Goal: Task Accomplishment & Management: Manage account settings

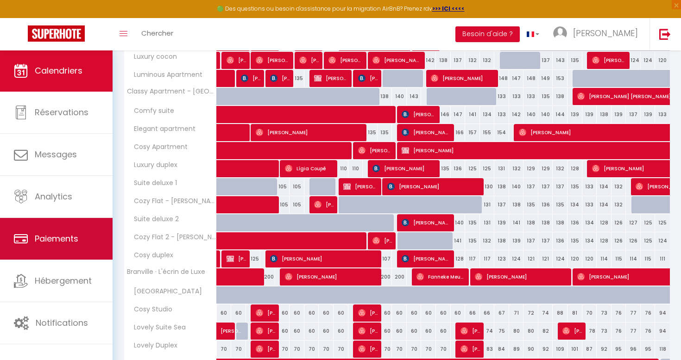
click at [84, 222] on link "Paiements" at bounding box center [56, 239] width 113 height 42
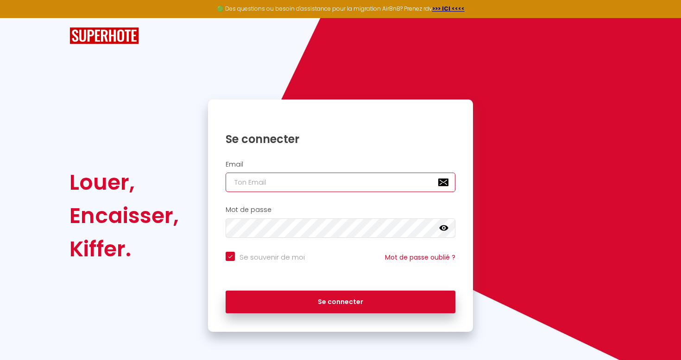
type input "[PERSON_NAME][EMAIL_ADDRESS][DOMAIN_NAME]"
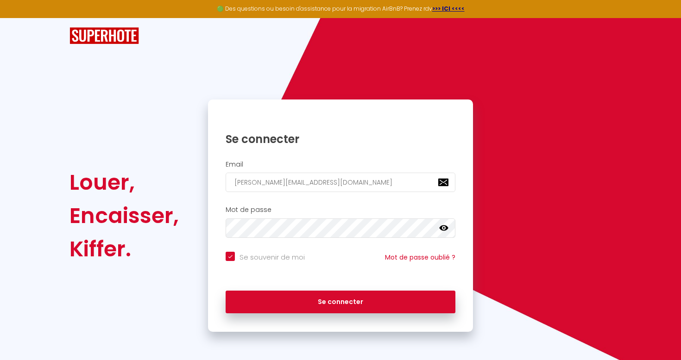
click at [295, 287] on div "Se connecter" at bounding box center [340, 300] width 265 height 28
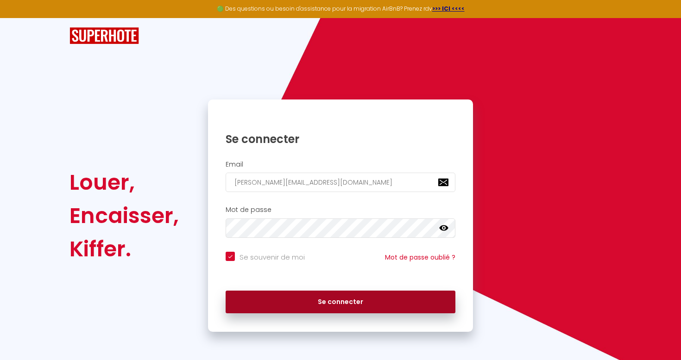
click at [295, 300] on button "Se connecter" at bounding box center [340, 302] width 230 height 23
checkbox input "true"
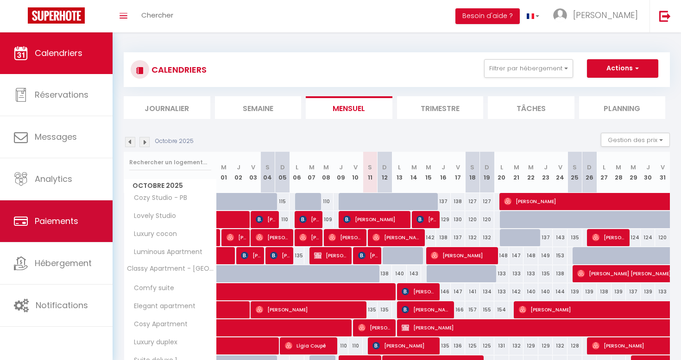
click at [60, 218] on span "Paiements" at bounding box center [57, 221] width 44 height 12
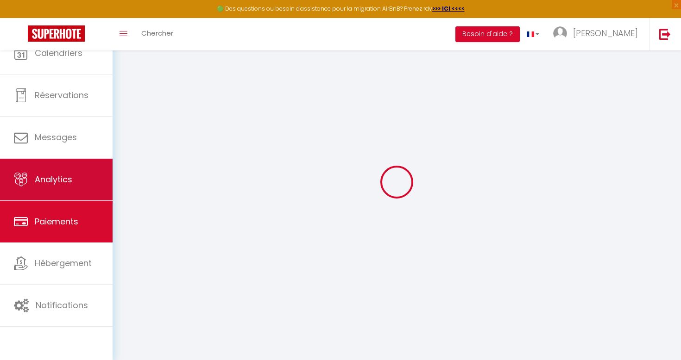
select select "2"
select select "0"
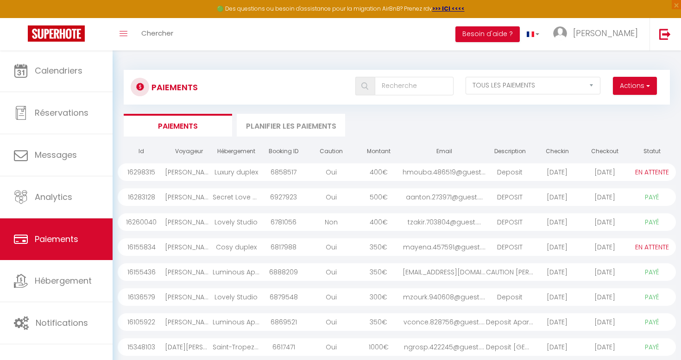
click at [563, 267] on div "2025-10-04" at bounding box center [556, 272] width 47 height 18
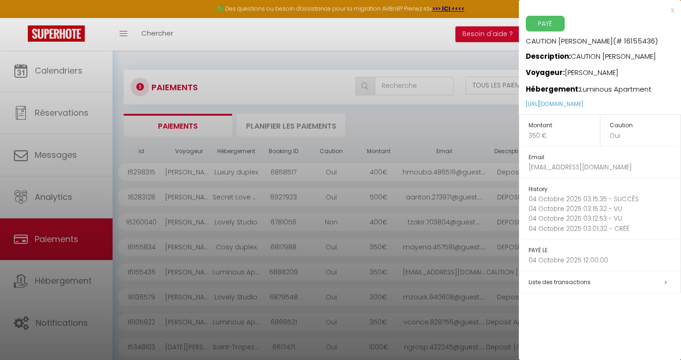
click at [479, 133] on div at bounding box center [340, 180] width 681 height 360
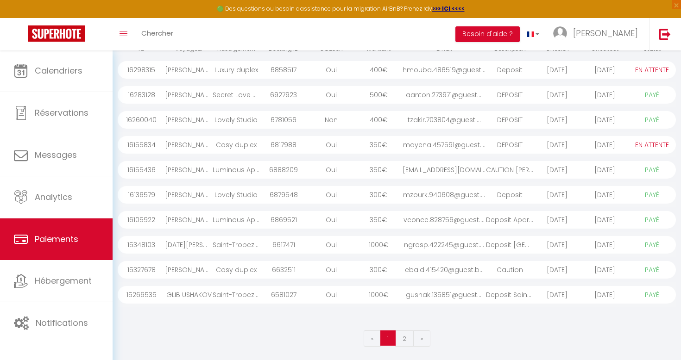
scroll to position [103, 0]
click at [511, 170] on div "CAUTION EDOUARD DETA..." at bounding box center [509, 169] width 47 height 18
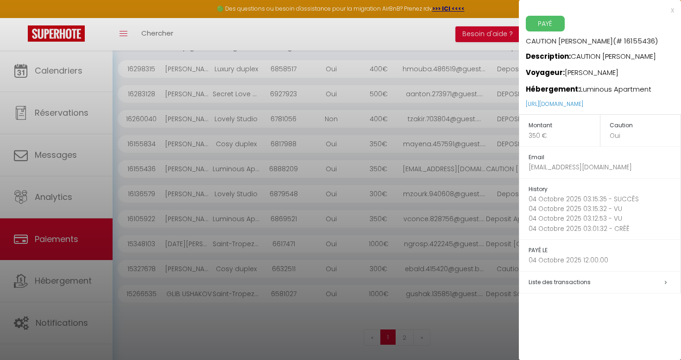
click at [601, 282] on h5 "Liste des transactions" at bounding box center [604, 282] width 152 height 11
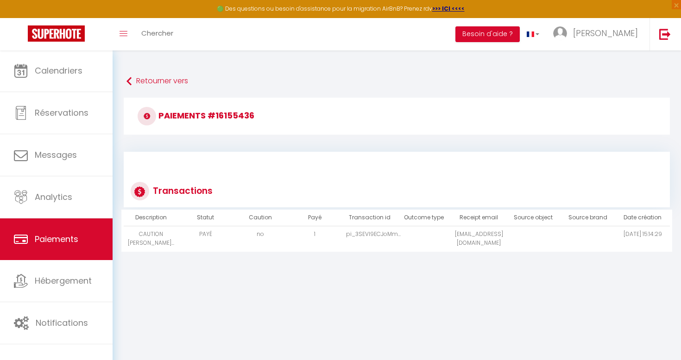
scroll to position [20, 0]
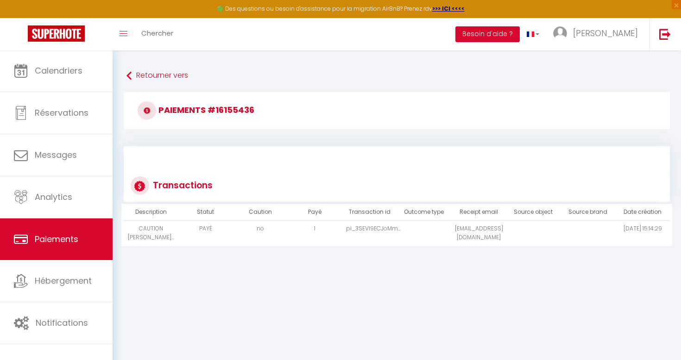
click at [466, 244] on td "jroy.224591@guest.booking.com" at bounding box center [478, 233] width 55 height 25
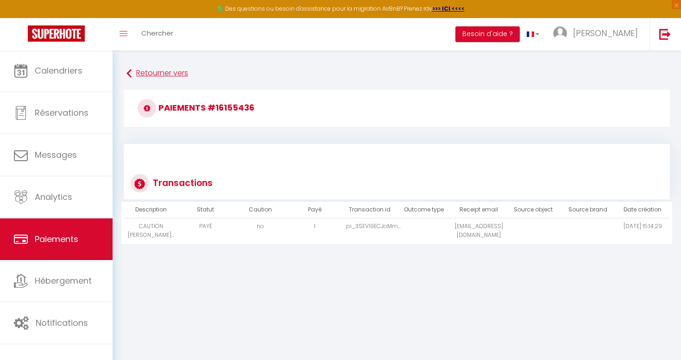
click at [146, 67] on link "Retourner vers" at bounding box center [396, 73] width 540 height 17
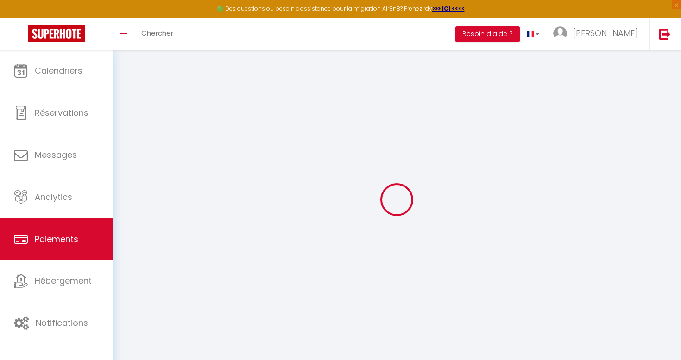
select select "2"
select select "0"
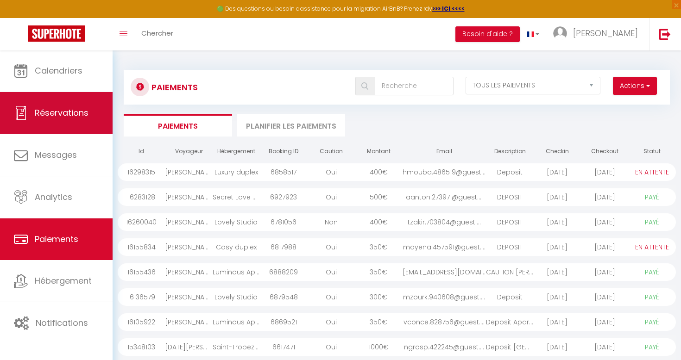
click at [91, 93] on link "Réservations" at bounding box center [56, 113] width 113 height 42
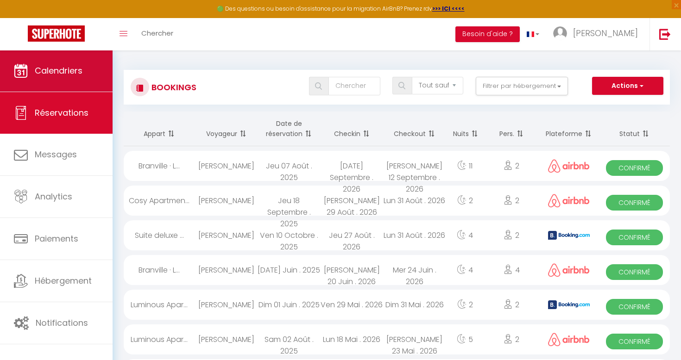
click at [86, 79] on link "Calendriers" at bounding box center [56, 71] width 113 height 42
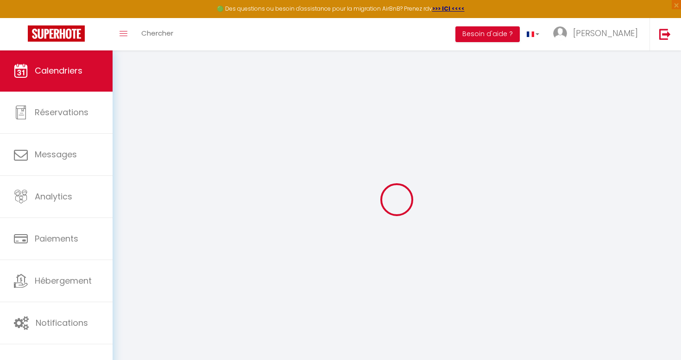
select select
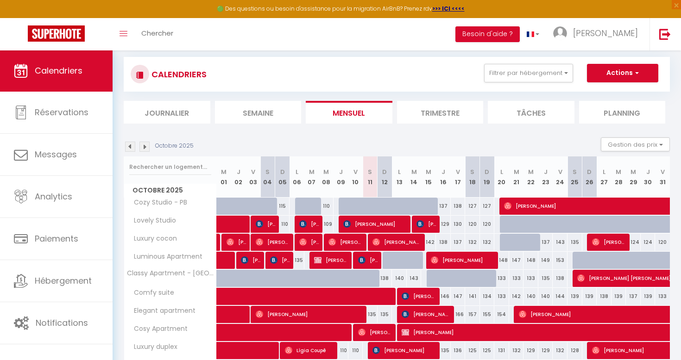
scroll to position [59, 0]
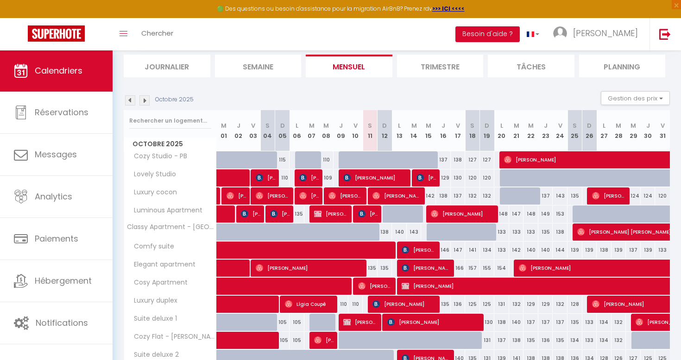
click at [273, 214] on img at bounding box center [273, 213] width 7 height 7
select select "OK"
select select "1"
select select "0"
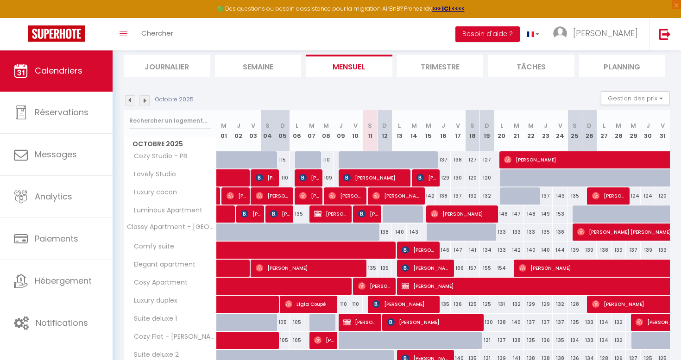
select select "1"
select select
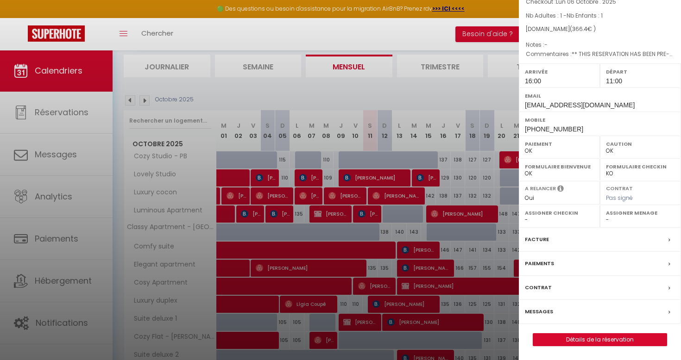
scroll to position [83, 0]
click at [572, 337] on link "Détails de la réservation" at bounding box center [599, 340] width 133 height 12
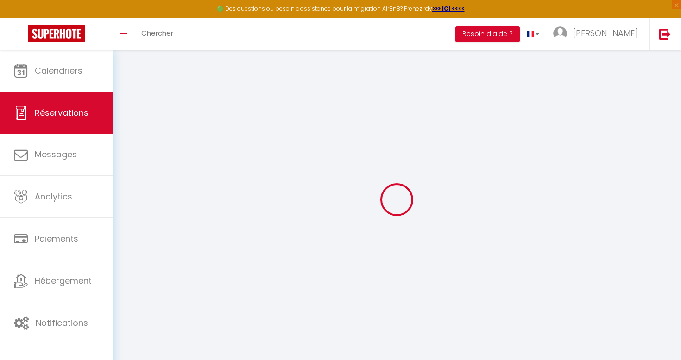
type input "Jean-Philippe"
type input "ROY"
type input "jroy.224591@guest.booking.com"
type input "jph.roy.1771@gmail.com"
type input "+33649990722"
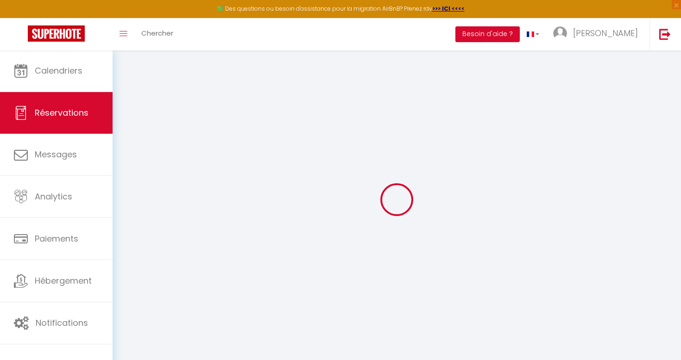
type input "+33649990722"
type input "12 place Chateaubriand"
type input "Saint Malo"
select select "FR"
type input "56.98"
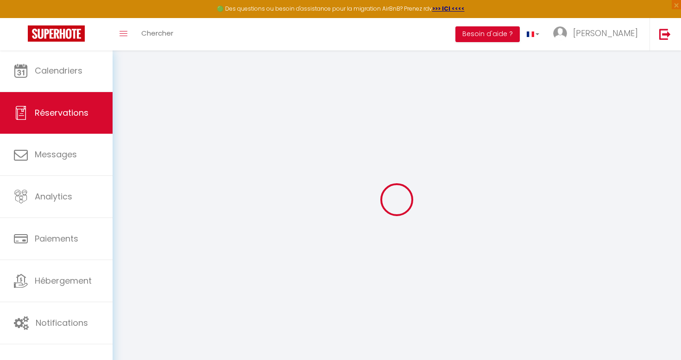
type input "5.13"
select select "48304"
select select "1"
select select
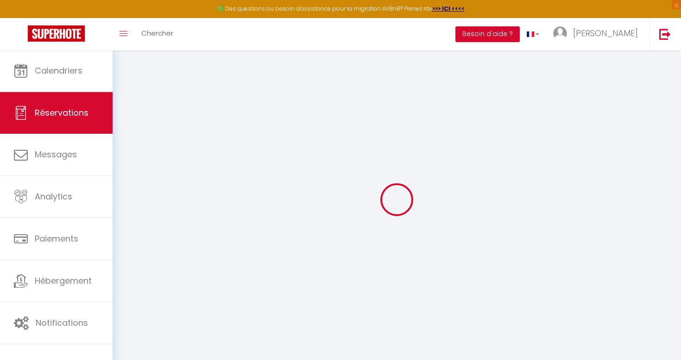
type input "1"
select select "12"
select select "15"
type input "286.2"
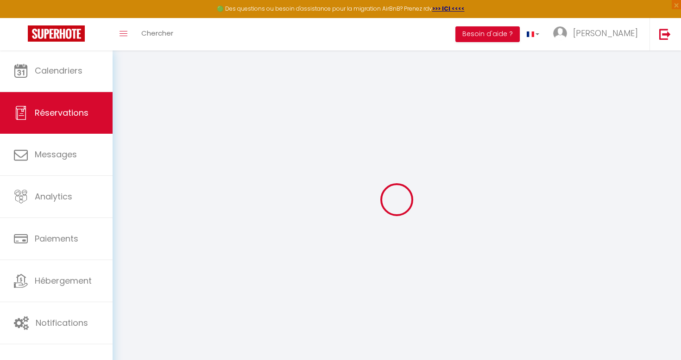
checkbox input "false"
type input "0"
select select "2"
type input "0"
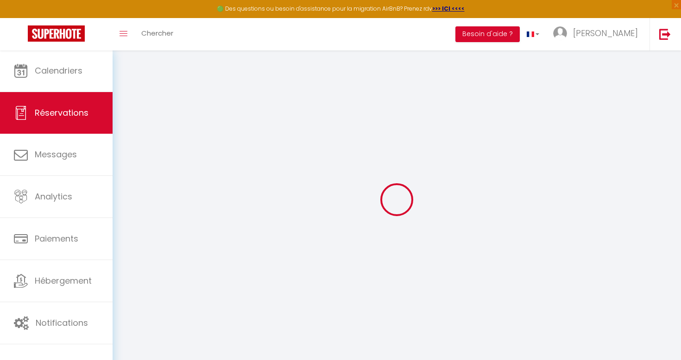
type input "0"
select select
checkbox input "false"
select select
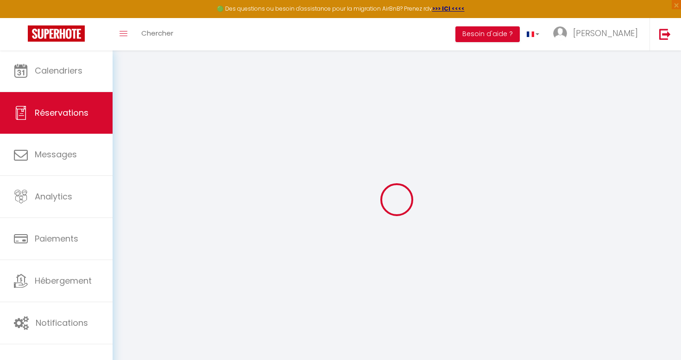
select select
checkbox input "false"
select select
checkbox input "false"
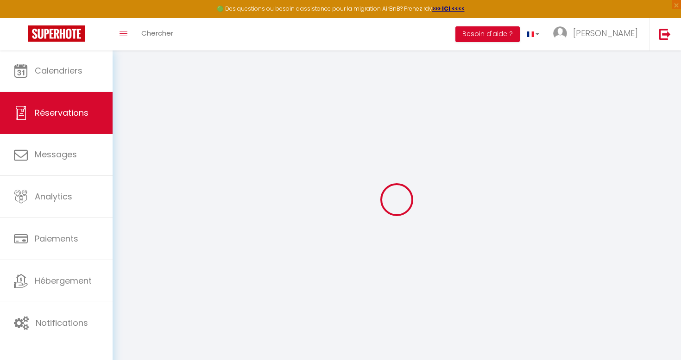
select select
checkbox input "false"
type textarea "** THIS RESERVATION HAS BEEN PRE-PAID ** BOOKING NOTE : Payment charge is EUR 5…"
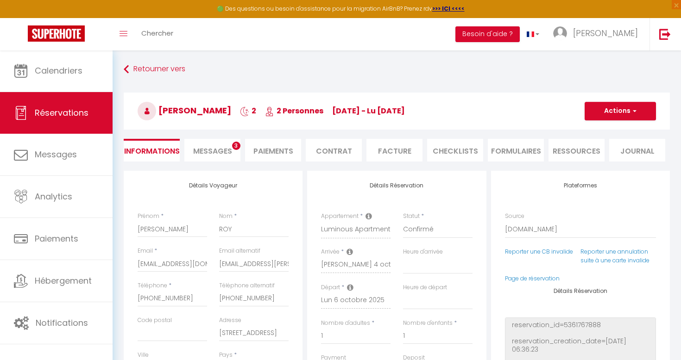
type input "49"
type input "31.2"
select select
checkbox input "false"
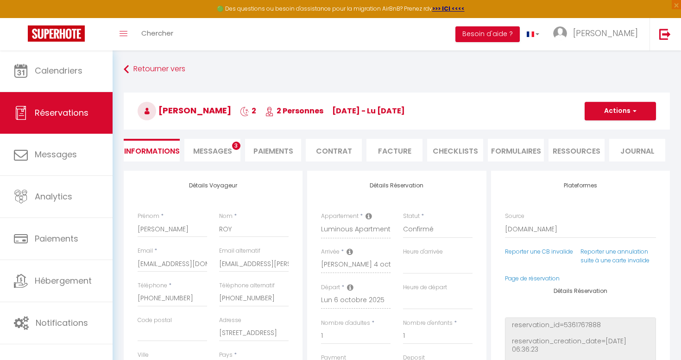
select select "16:00"
select select "11:00"
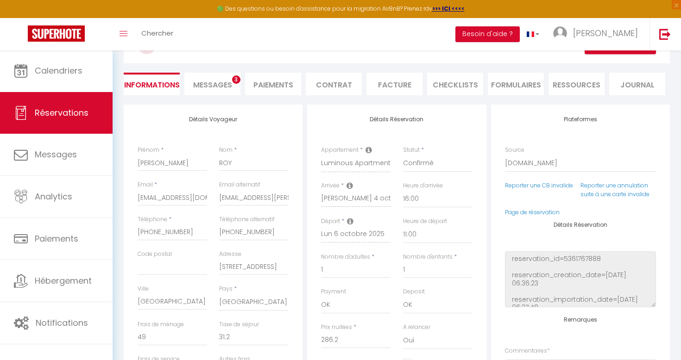
scroll to position [66, 0]
click at [223, 81] on span "Messages" at bounding box center [212, 85] width 39 height 11
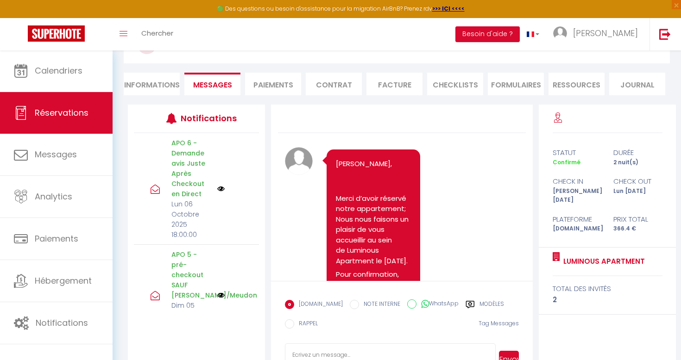
click at [276, 83] on li "Paiements" at bounding box center [273, 84] width 56 height 23
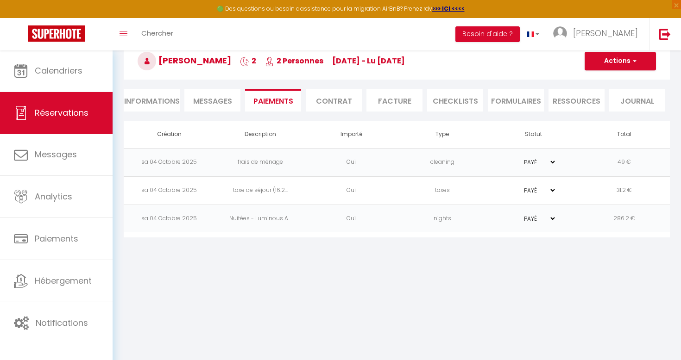
scroll to position [50, 0]
click at [536, 154] on td "PAYÉ EN ATTENTE" at bounding box center [533, 162] width 91 height 28
click at [621, 59] on button "Actions" at bounding box center [619, 61] width 71 height 19
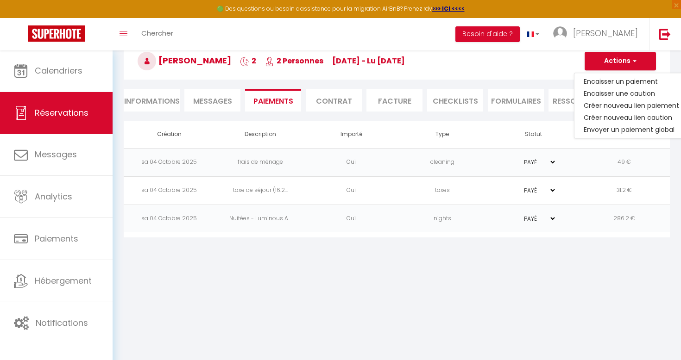
click at [542, 125] on th "Statut" at bounding box center [533, 134] width 91 height 27
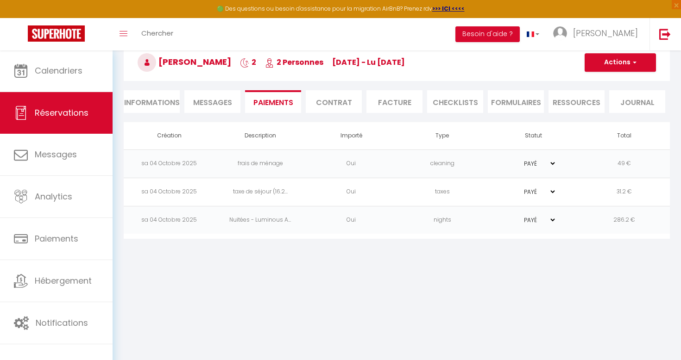
scroll to position [47, 0]
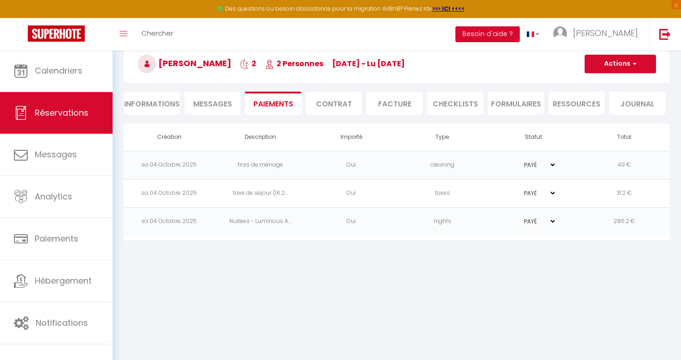
click at [396, 97] on li "Facture" at bounding box center [394, 103] width 56 height 23
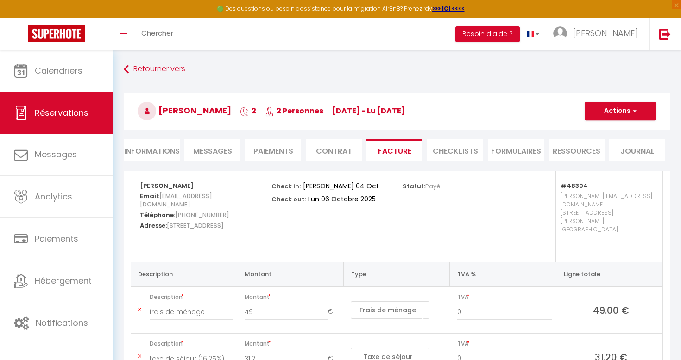
scroll to position [0, 0]
click at [632, 112] on span "button" at bounding box center [633, 111] width 6 height 8
click at [607, 143] on link "Aperçu et éditer" at bounding box center [613, 144] width 78 height 12
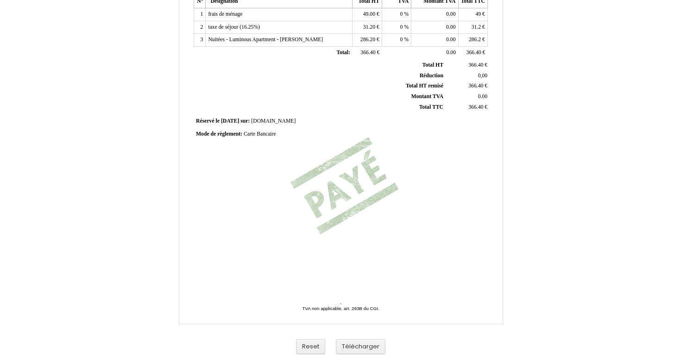
scroll to position [199, 0]
click at [352, 345] on button "Télécharger" at bounding box center [361, 346] width 50 height 15
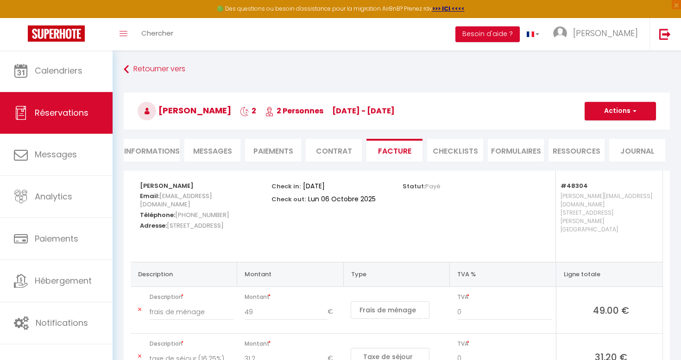
select select "cleaning"
select select "taxes"
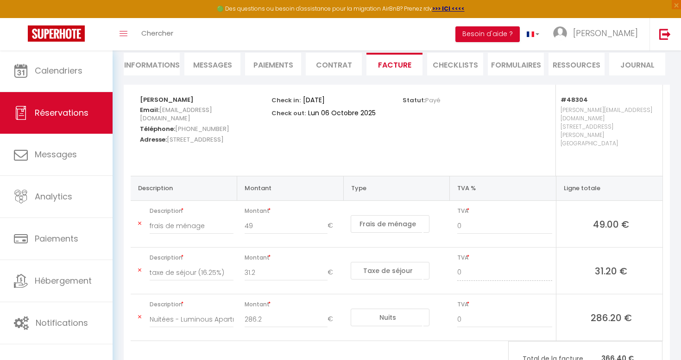
scroll to position [89, 0]
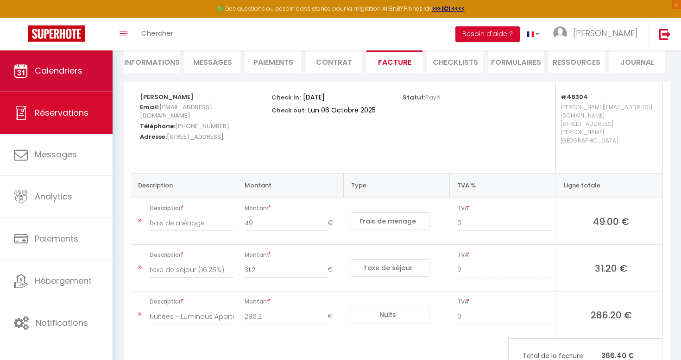
click at [82, 78] on link "Calendriers" at bounding box center [56, 71] width 113 height 42
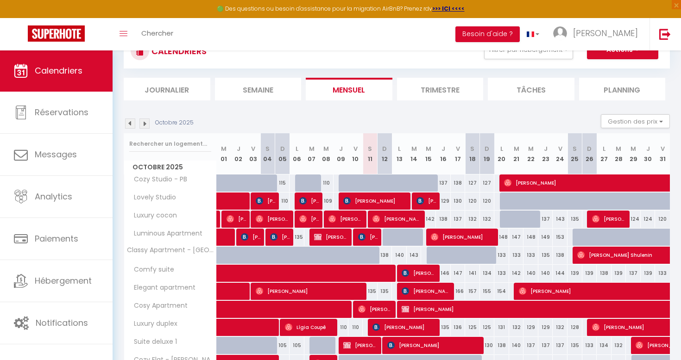
scroll to position [104, 0]
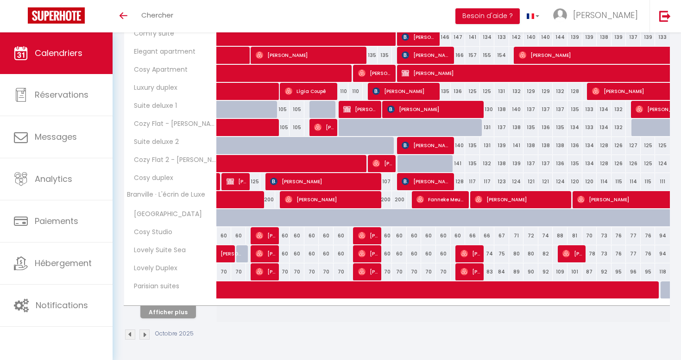
scroll to position [254, 0]
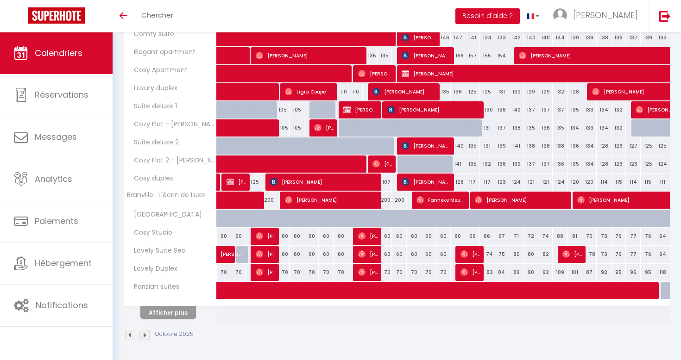
click at [179, 313] on button "Afficher plus" at bounding box center [168, 312] width 56 height 13
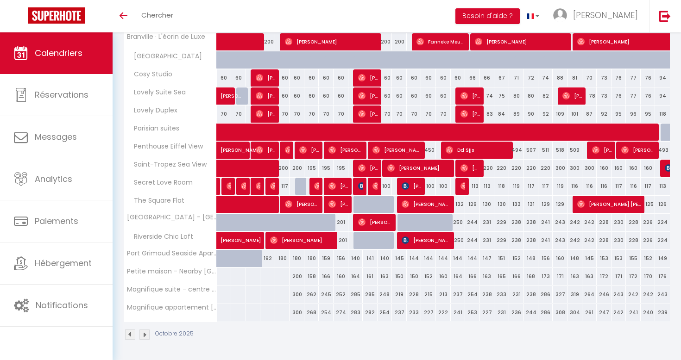
scroll to position [412, 0]
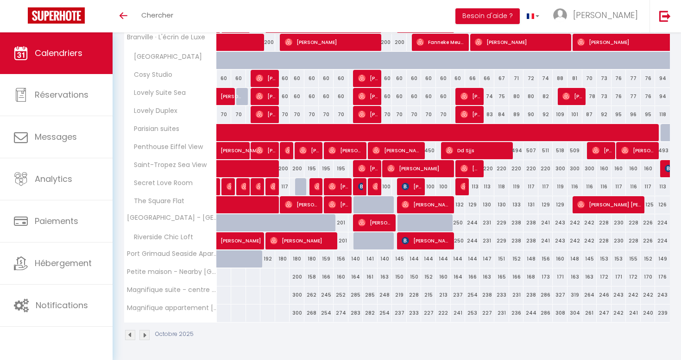
click at [144, 336] on img at bounding box center [144, 335] width 10 height 10
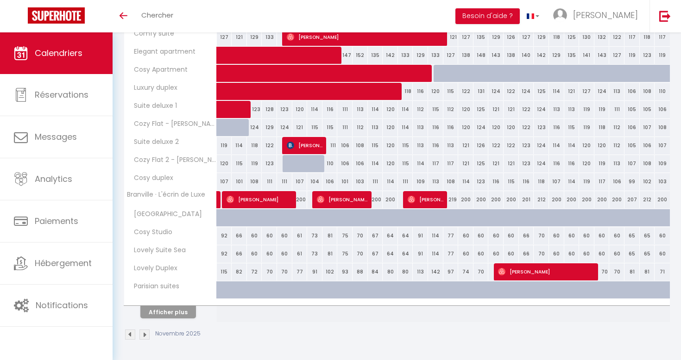
scroll to position [254, 0]
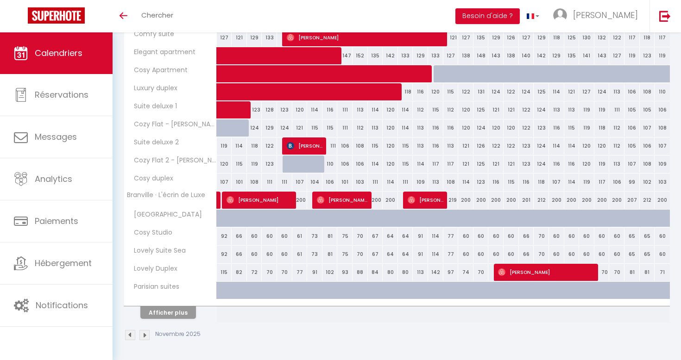
click at [173, 317] on button "Afficher plus" at bounding box center [168, 312] width 56 height 13
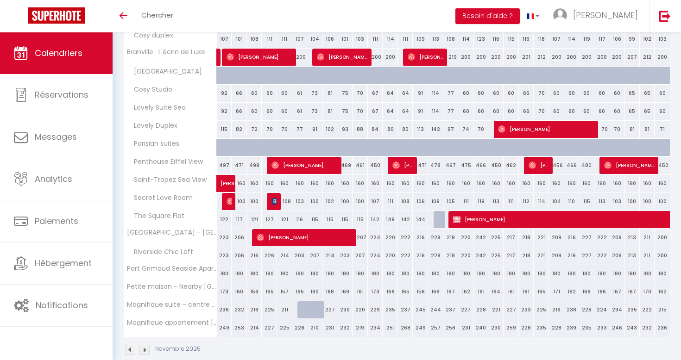
scroll to position [403, 0]
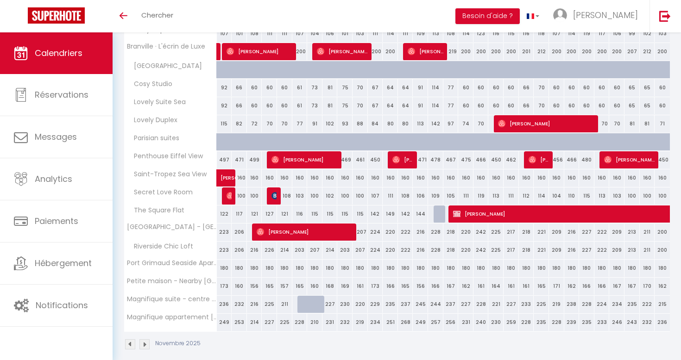
click at [299, 237] on span "[PERSON_NAME]" at bounding box center [304, 232] width 97 height 18
select select "OK"
select select "0"
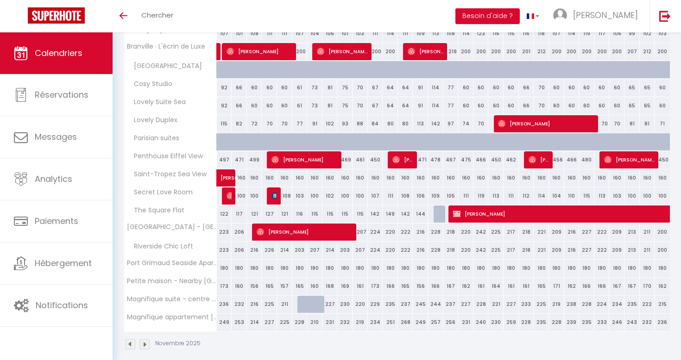
select select "1"
select select
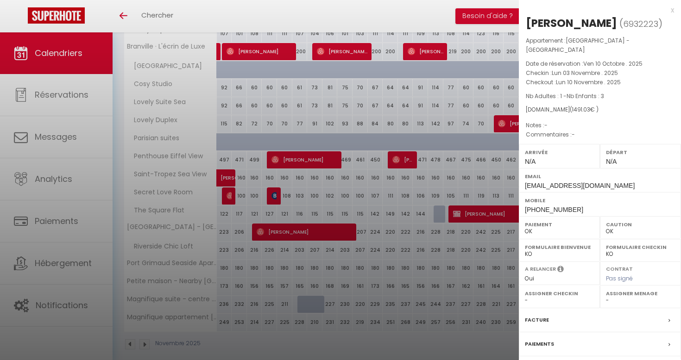
click at [299, 237] on div at bounding box center [340, 180] width 681 height 360
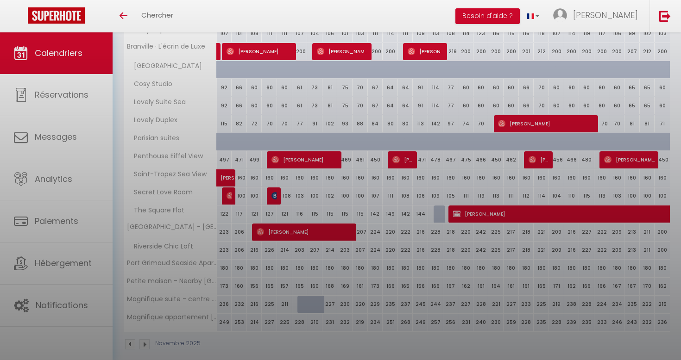
select select
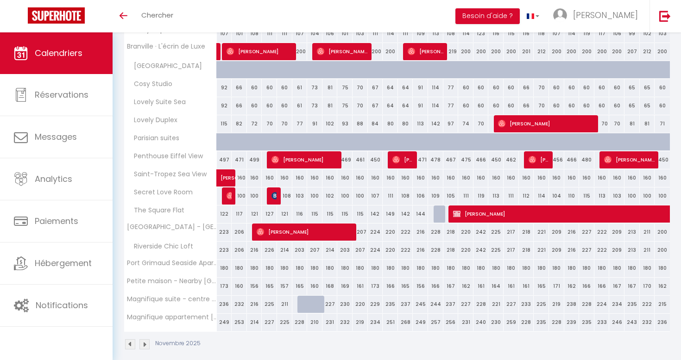
click at [255, 250] on div "216" at bounding box center [254, 250] width 15 height 17
type input "216"
select select "1"
type input "Lun 03 Novembre 2025"
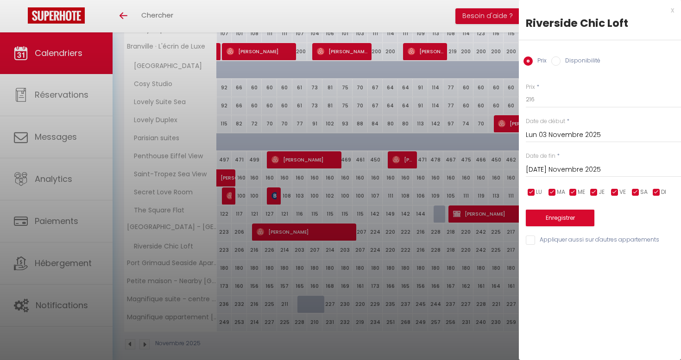
click at [554, 166] on input "[DATE] Novembre 2025" at bounding box center [602, 170] width 155 height 12
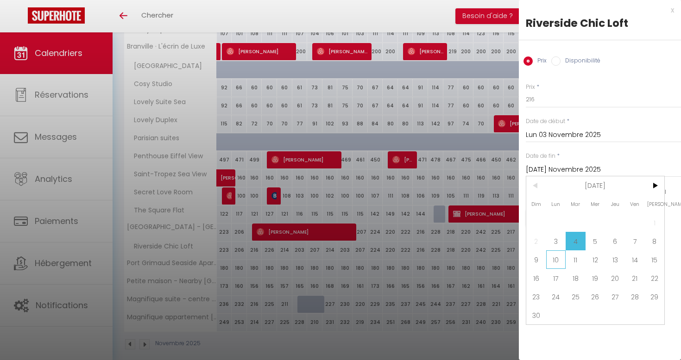
click at [549, 259] on span "10" at bounding box center [556, 259] width 20 height 19
type input "Lun 10 Novembre 2025"
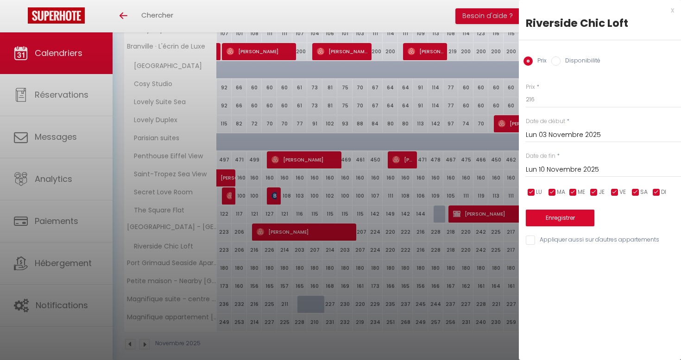
click at [575, 57] on label "Disponibilité" at bounding box center [580, 61] width 40 height 10
click at [560, 57] on input "Disponibilité" at bounding box center [555, 60] width 9 height 9
radio input "true"
radio input "false"
click at [570, 87] on div "Statut * Disponible Indisponible" at bounding box center [602, 96] width 155 height 26
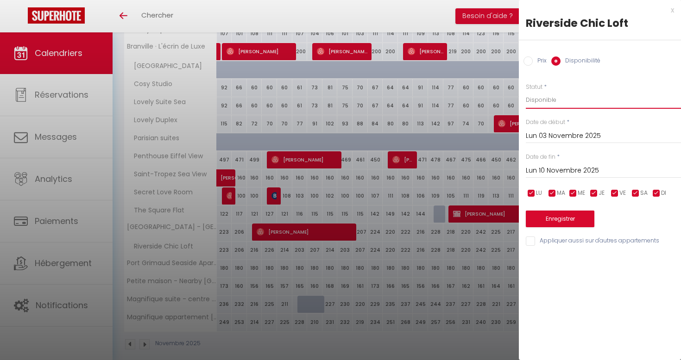
select select "0"
click at [557, 215] on button "Enregistrer" at bounding box center [559, 219] width 69 height 17
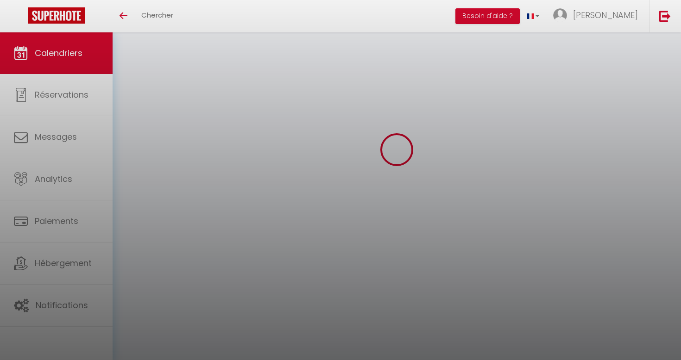
scroll to position [32, 0]
